Goal: Information Seeking & Learning: Learn about a topic

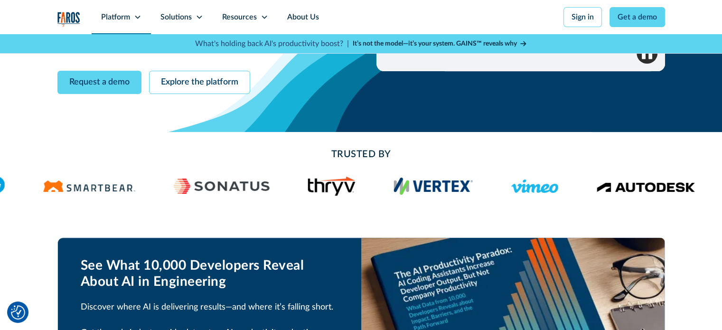
click at [114, 12] on div "Platform" at bounding box center [115, 16] width 29 height 11
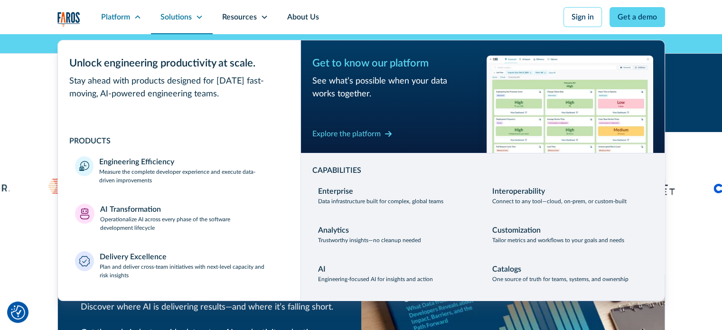
click at [185, 21] on div "Solutions" at bounding box center [175, 16] width 31 height 11
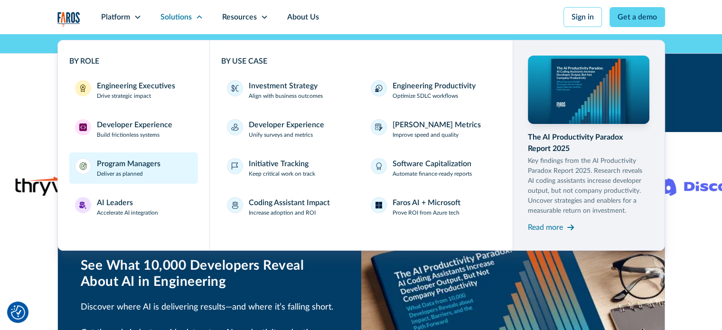
click at [140, 172] on p "Deliver as planned" at bounding box center [120, 173] width 46 height 9
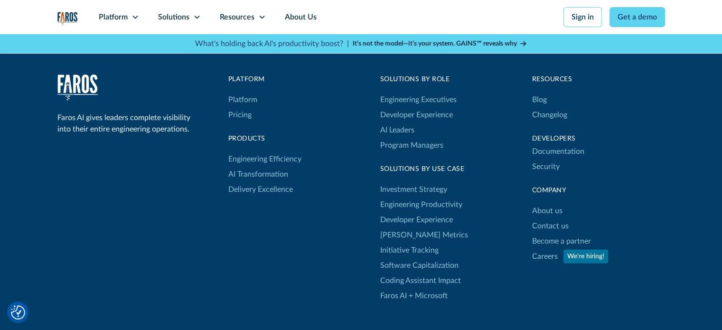
scroll to position [1943, 0]
click at [242, 116] on link "Pricing" at bounding box center [239, 115] width 23 height 15
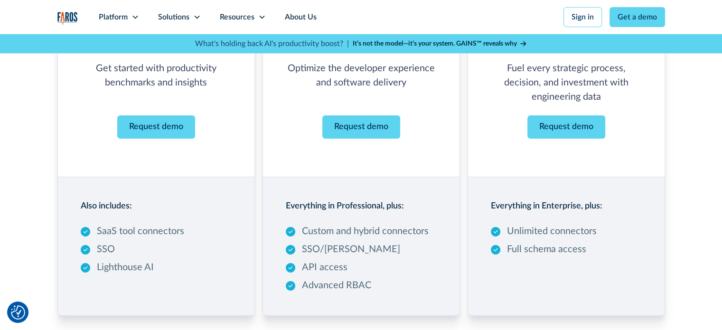
scroll to position [193, 0]
